Goal: Information Seeking & Learning: Check status

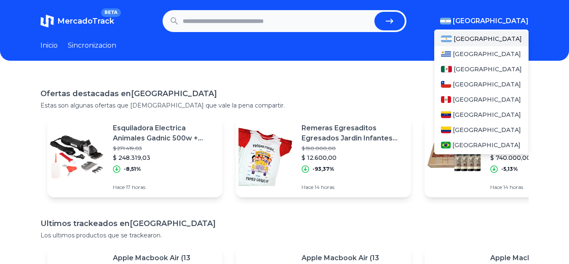
click at [525, 17] on span "[GEOGRAPHIC_DATA]" at bounding box center [491, 21] width 76 height 10
click at [474, 65] on span "[GEOGRAPHIC_DATA]" at bounding box center [488, 69] width 68 height 8
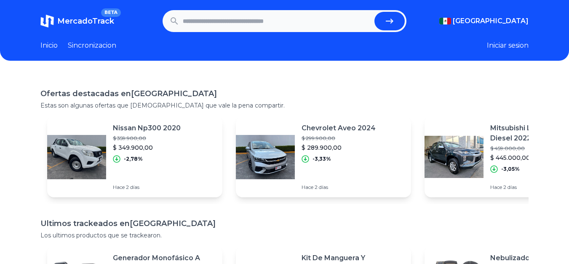
click at [226, 24] on input "text" at bounding box center [277, 21] width 189 height 19
type input "********"
click at [374, 12] on button "submit" at bounding box center [389, 21] width 30 height 19
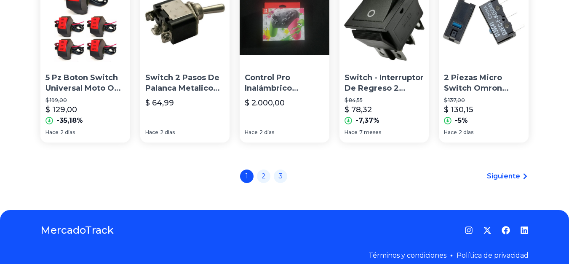
scroll to position [650, 0]
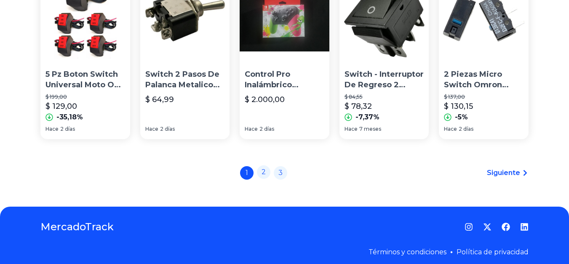
click at [269, 171] on link "2" at bounding box center [263, 171] width 13 height 13
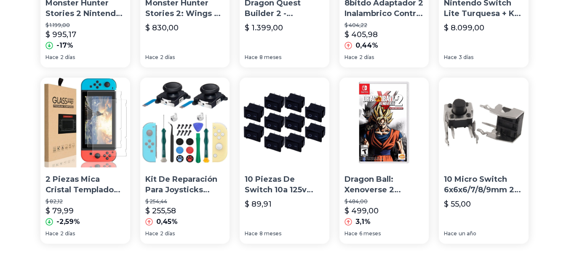
scroll to position [633, 0]
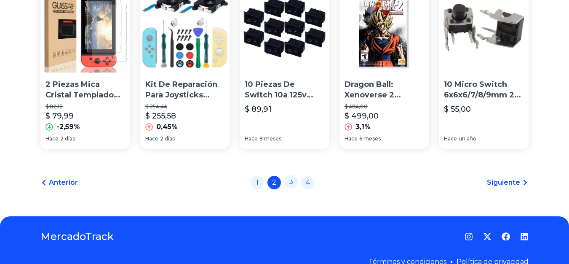
click at [291, 187] on link "3" at bounding box center [290, 181] width 13 height 13
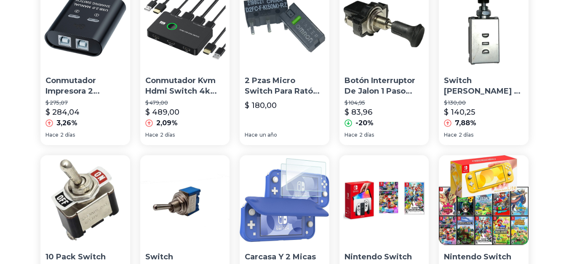
scroll to position [534, 0]
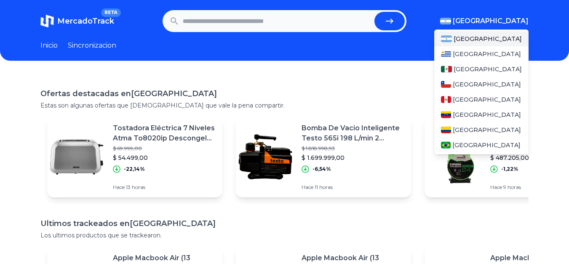
click at [502, 21] on span "[GEOGRAPHIC_DATA]" at bounding box center [491, 21] width 76 height 10
click at [463, 71] on span "[GEOGRAPHIC_DATA]" at bounding box center [488, 69] width 68 height 8
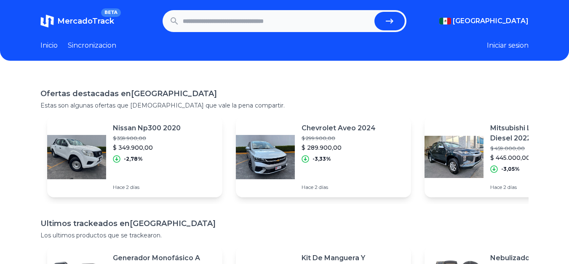
click at [241, 10] on header "MercadoTrack BETA [GEOGRAPHIC_DATA] [GEOGRAPHIC_DATA] [GEOGRAPHIC_DATA] [GEOGRA…" at bounding box center [284, 30] width 569 height 61
click at [246, 21] on input "text" at bounding box center [277, 21] width 189 height 19
type input "**********"
click at [374, 12] on button "submit" at bounding box center [389, 21] width 30 height 19
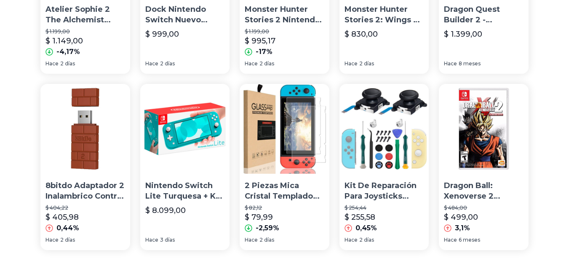
scroll to position [534, 0]
